Goal: Navigation & Orientation: Find specific page/section

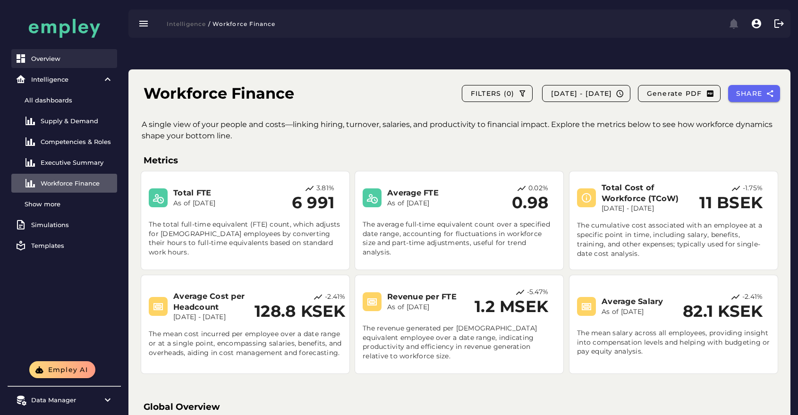
scroll to position [334, 0]
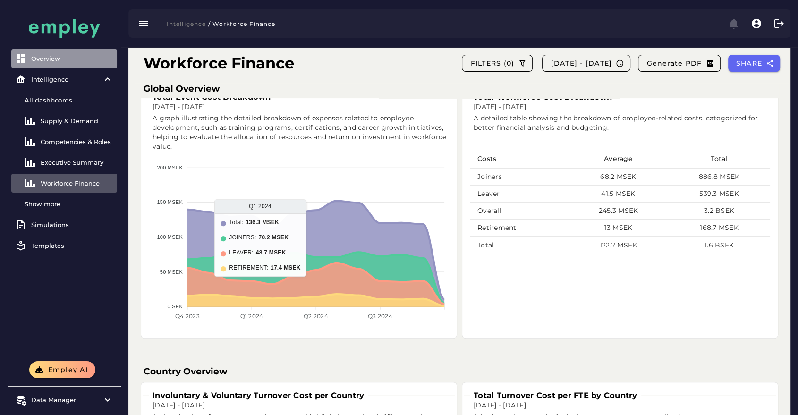
click at [77, 52] on link "Overview" at bounding box center [64, 58] width 106 height 19
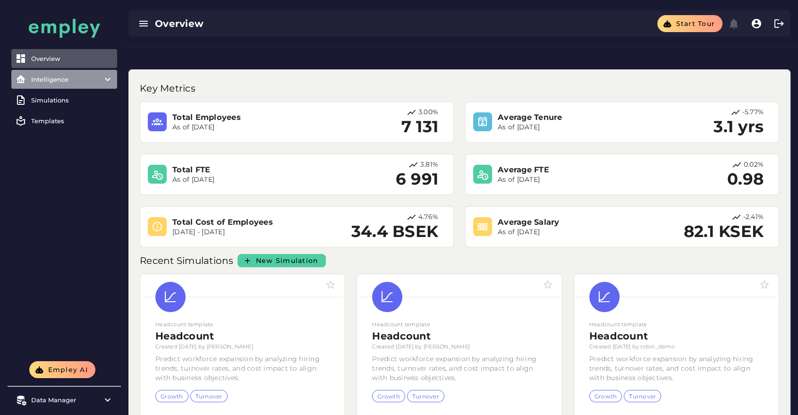
click at [57, 72] on item\) "Intelligence" at bounding box center [64, 79] width 106 height 19
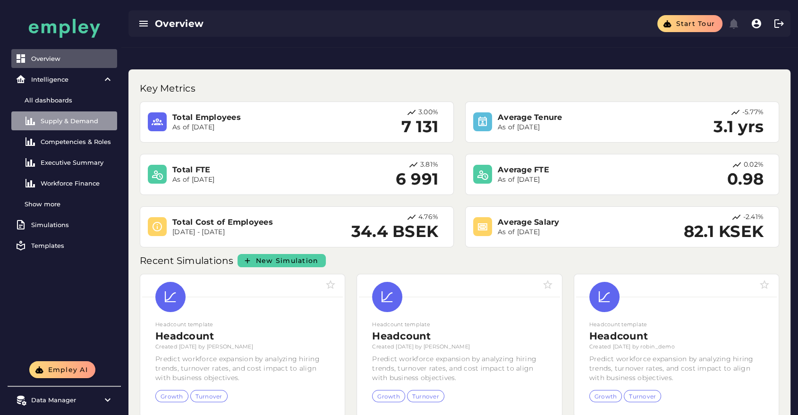
click at [59, 119] on div "Supply & Demand" at bounding box center [77, 121] width 73 height 8
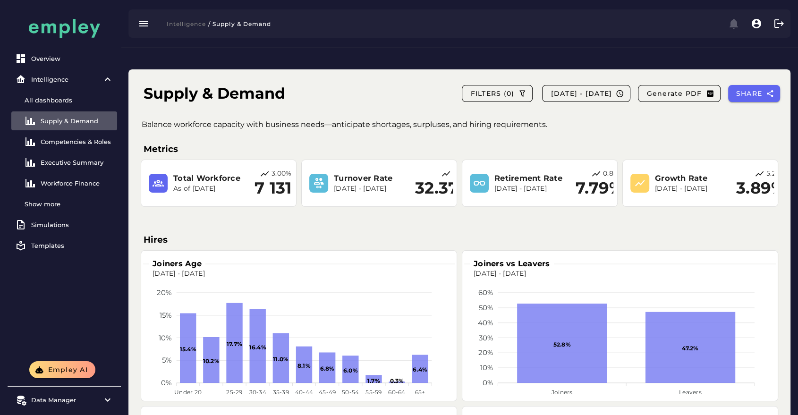
scroll to position [134, 0]
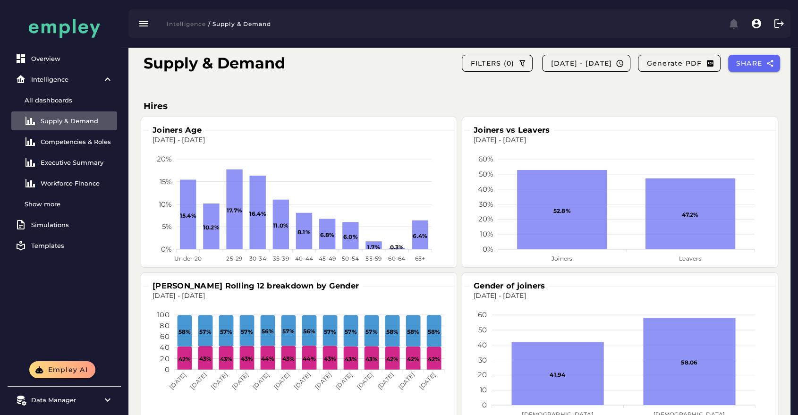
click at [509, 136] on p "[DATE] - [DATE]" at bounding box center [620, 140] width 300 height 9
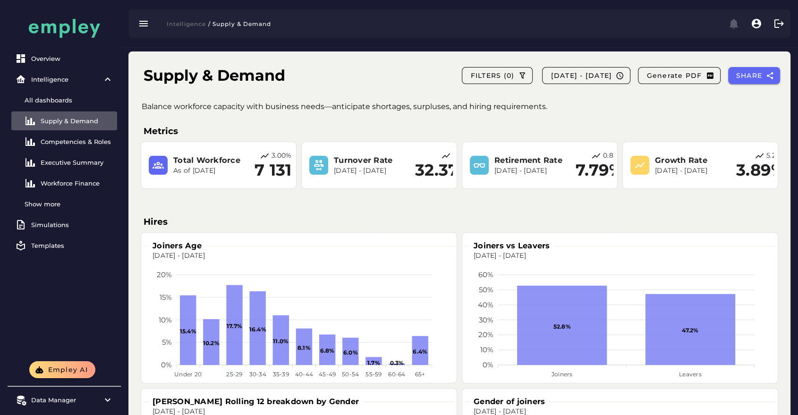
scroll to position [17, 0]
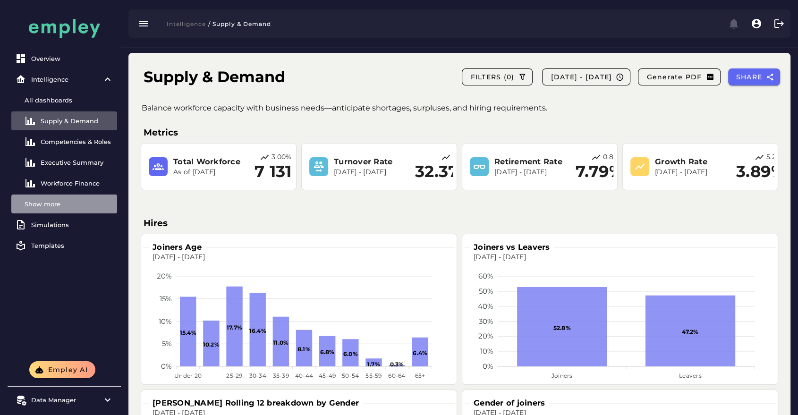
click at [56, 205] on div "Show more" at bounding box center [69, 204] width 89 height 8
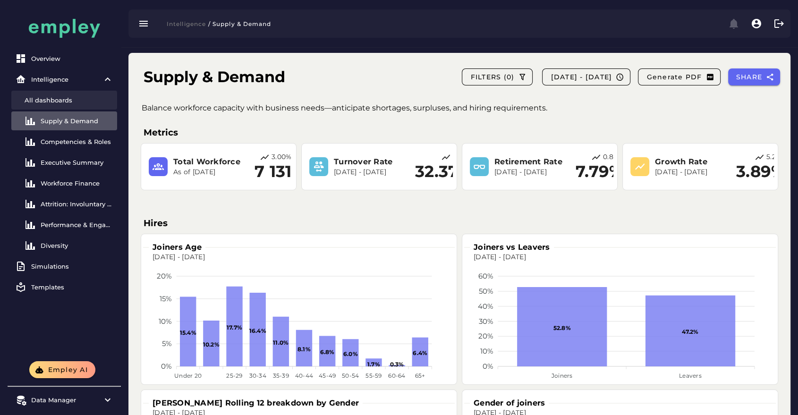
click at [72, 99] on div "All dashboards" at bounding box center [69, 100] width 89 height 8
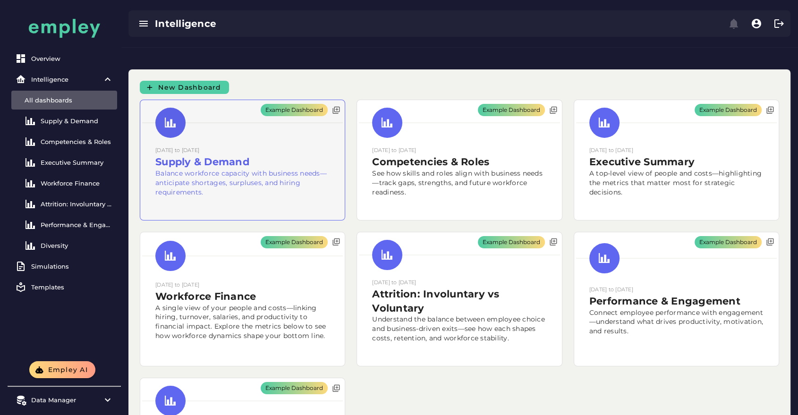
click at [266, 154] on div "Example Dashboard" at bounding box center [242, 160] width 205 height 120
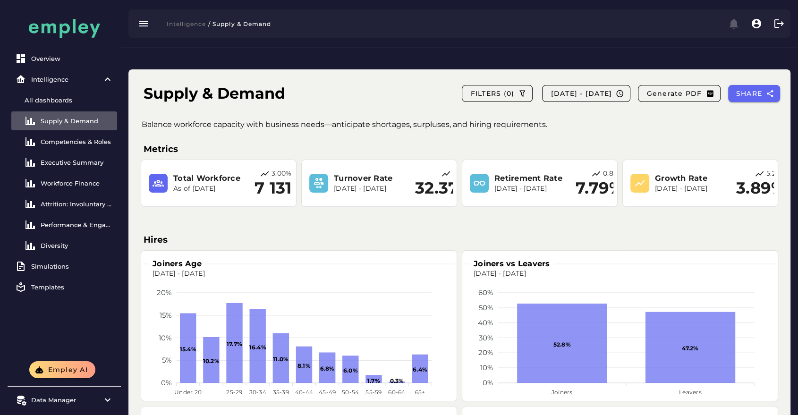
scroll to position [75, 0]
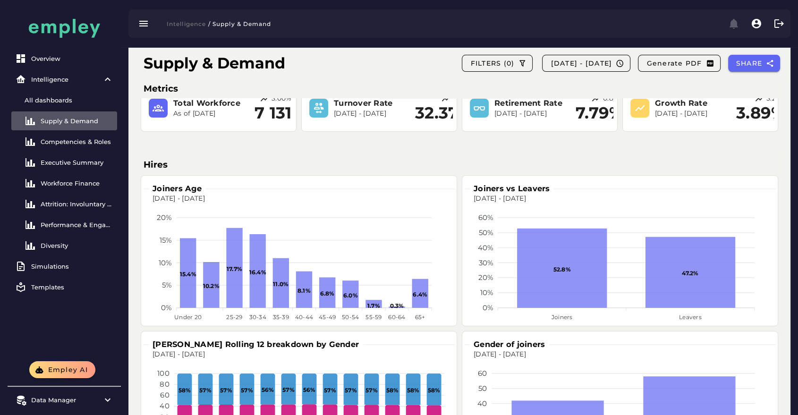
click at [423, 210] on foreignobject at bounding box center [299, 264] width 300 height 121
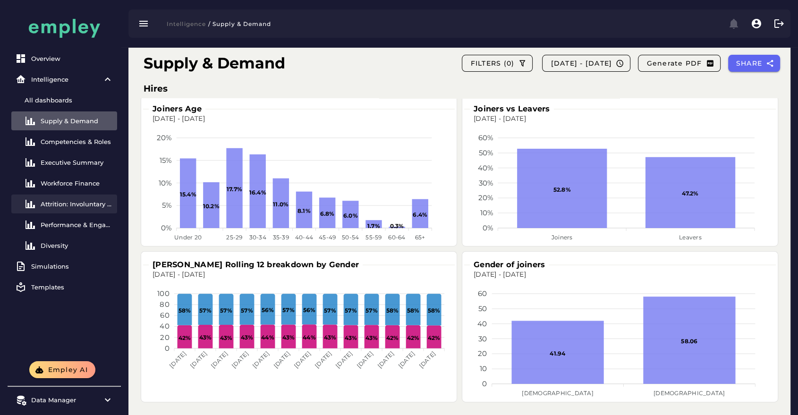
click at [68, 207] on div "Attrition: Involuntary vs Voluntary" at bounding box center [77, 204] width 73 height 8
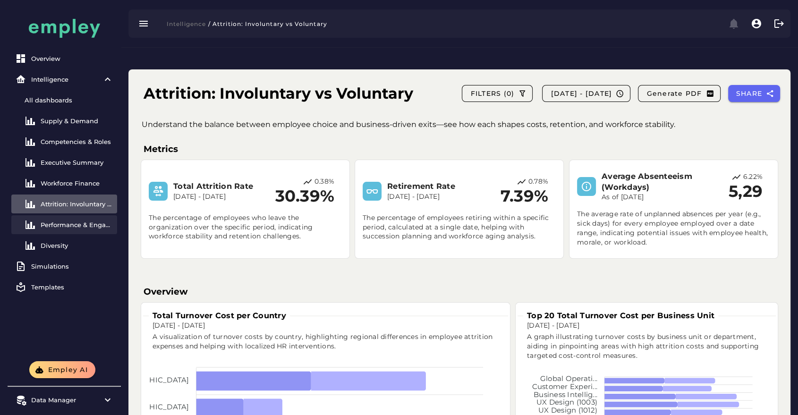
click at [93, 225] on div "Performance & Engagement" at bounding box center [77, 225] width 73 height 8
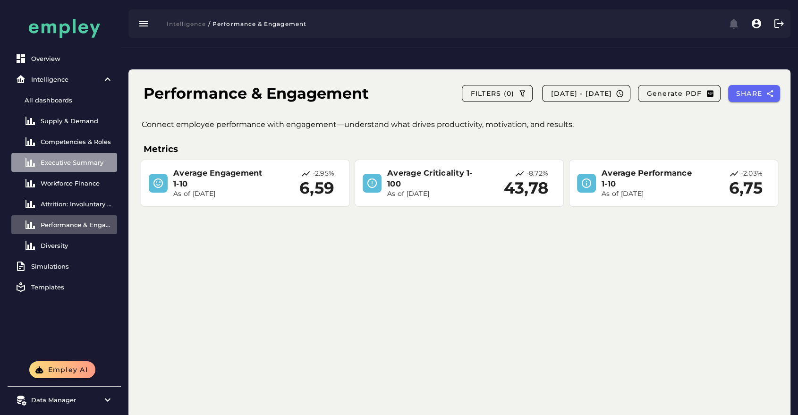
click at [86, 157] on link "Executive Summary" at bounding box center [64, 162] width 106 height 19
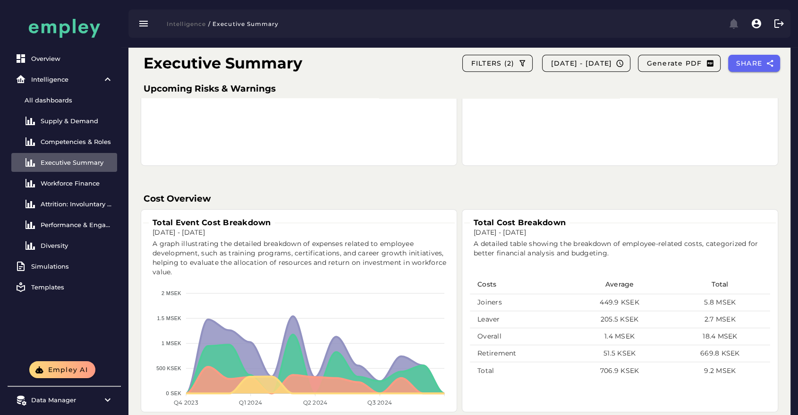
scroll to position [401, 0]
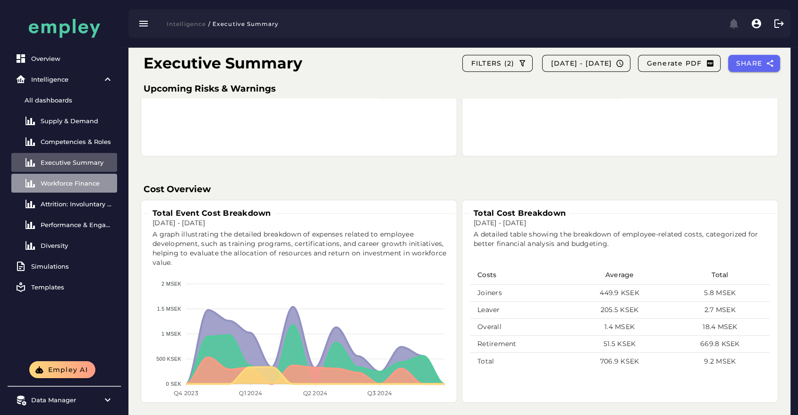
click at [73, 188] on link "Workforce Finance" at bounding box center [64, 183] width 106 height 19
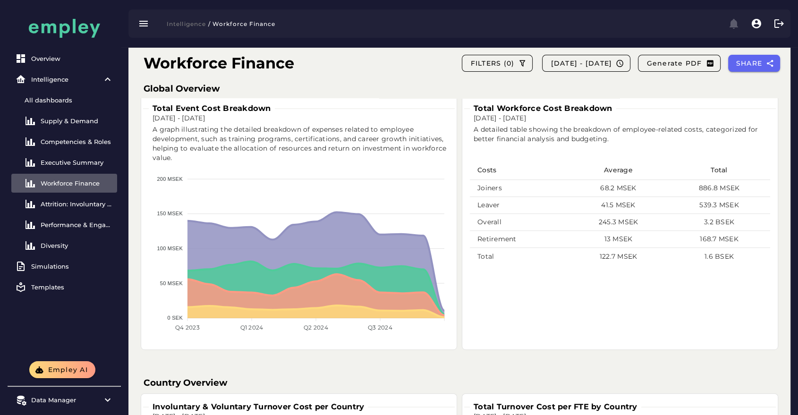
scroll to position [326, 0]
